Goal: Information Seeking & Learning: Understand process/instructions

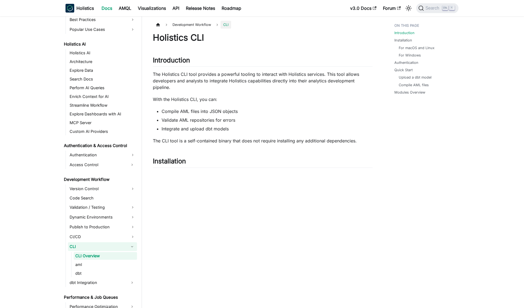
scroll to position [268, 0]
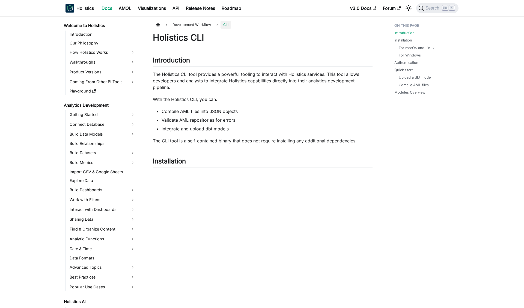
scroll to position [268, 0]
